Goal: Find specific page/section: Find specific page/section

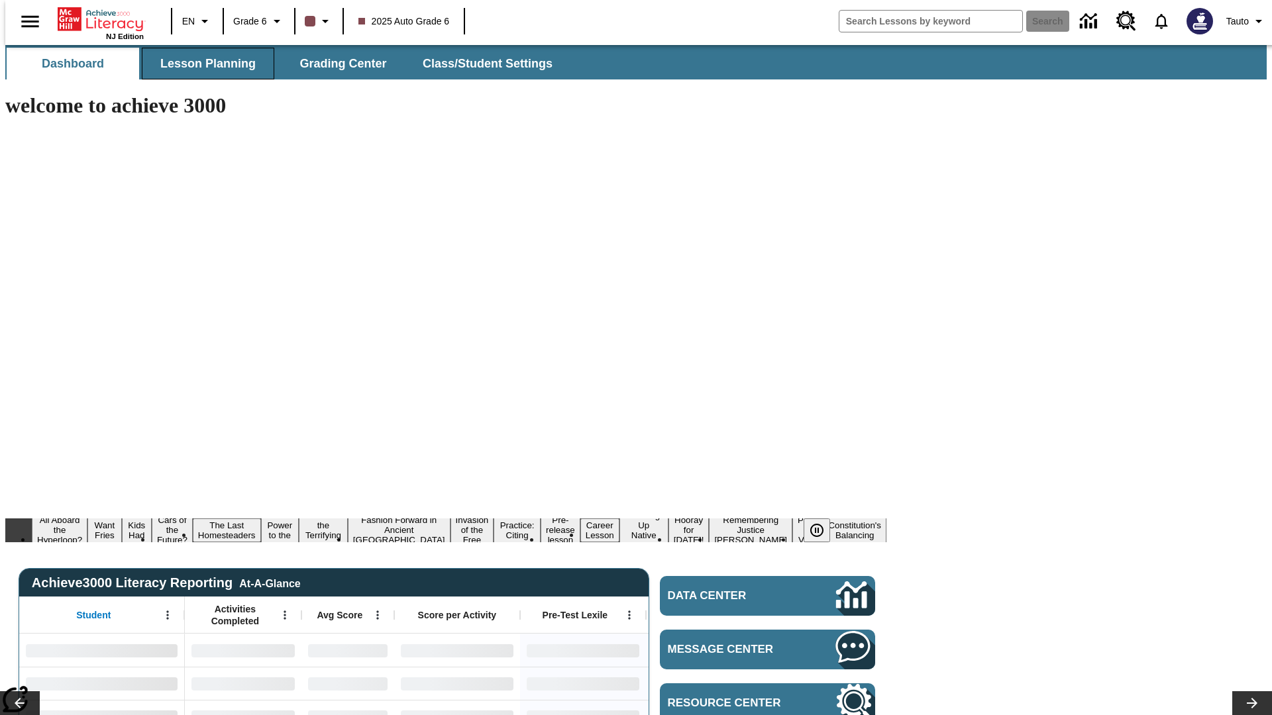
click at [203, 64] on span "Lesson Planning" at bounding box center [207, 63] width 95 height 15
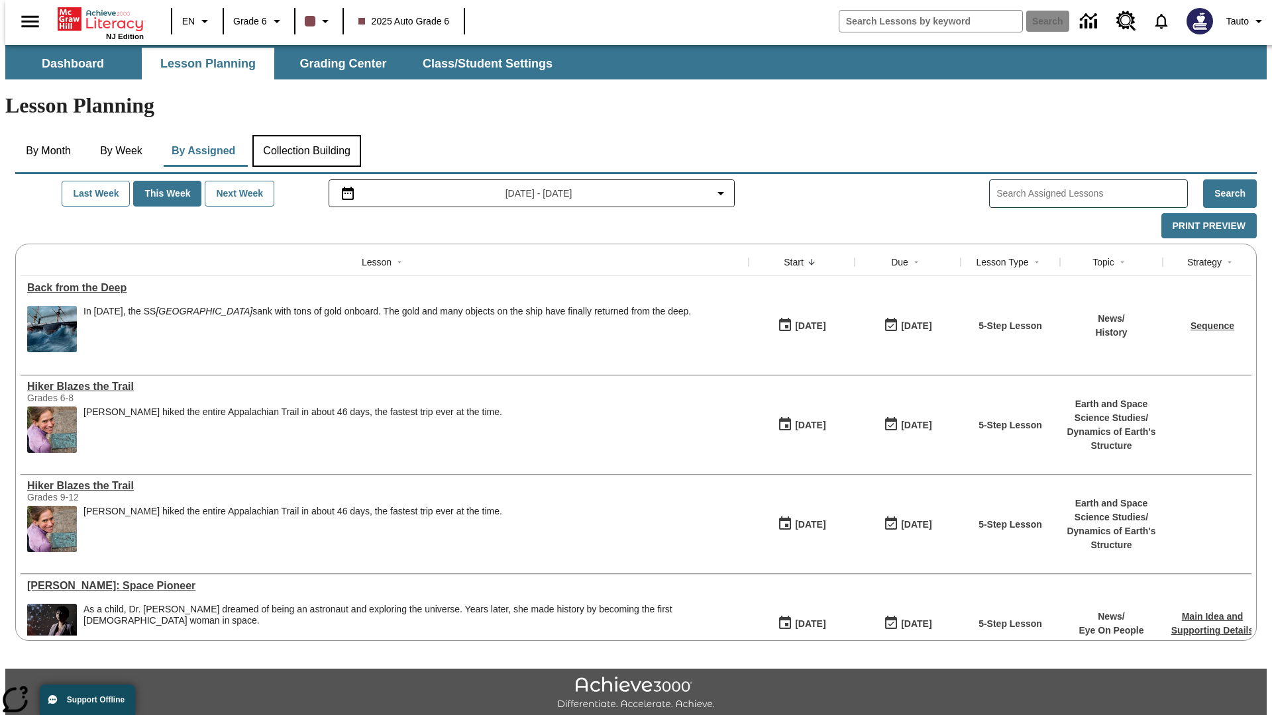
click at [306, 135] on button "Collection Building" at bounding box center [306, 151] width 109 height 32
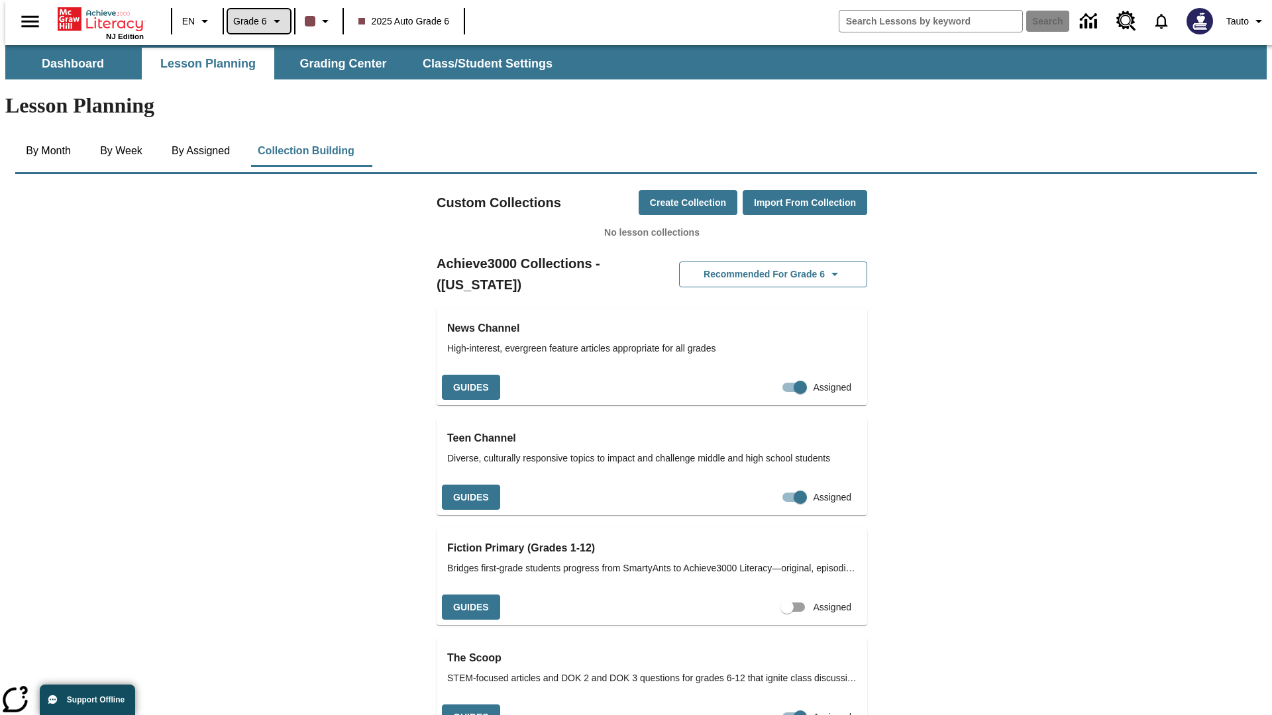
click at [254, 21] on span "Grade 6" at bounding box center [250, 22] width 34 height 14
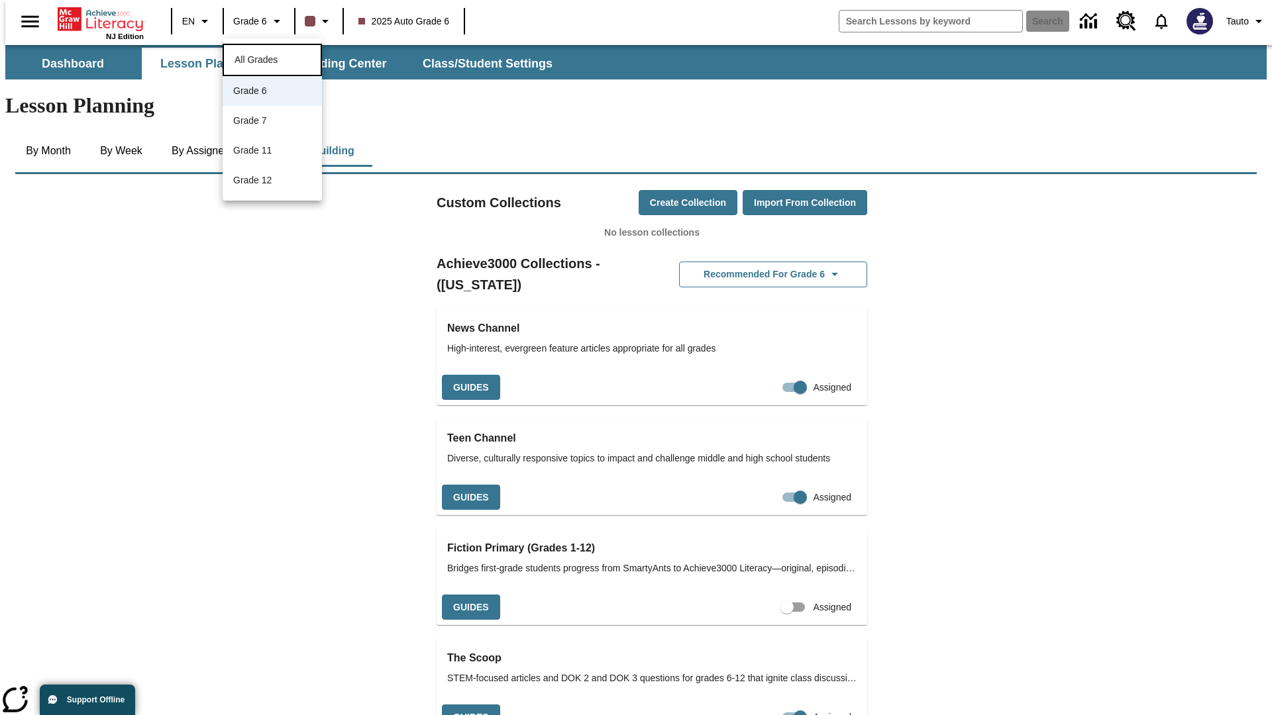
click at [272, 58] on span "All Grades" at bounding box center [256, 59] width 43 height 11
